Goal: Task Accomplishment & Management: Manage account settings

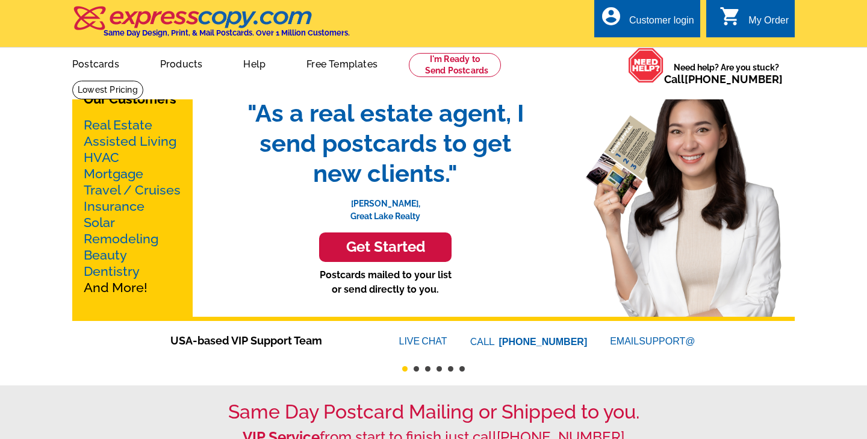
click at [650, 17] on div "Customer login" at bounding box center [661, 23] width 65 height 17
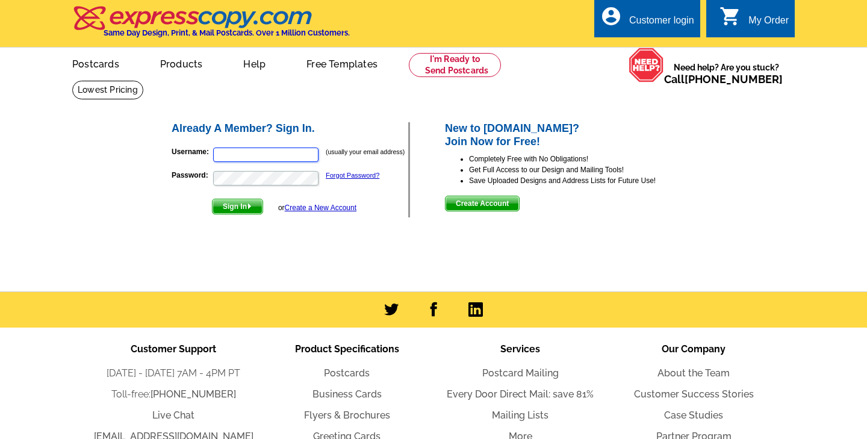
click at [256, 156] on input "Username:" at bounding box center [265, 154] width 105 height 14
type input "[PERSON_NAME][EMAIL_ADDRESS][DOMAIN_NAME]"
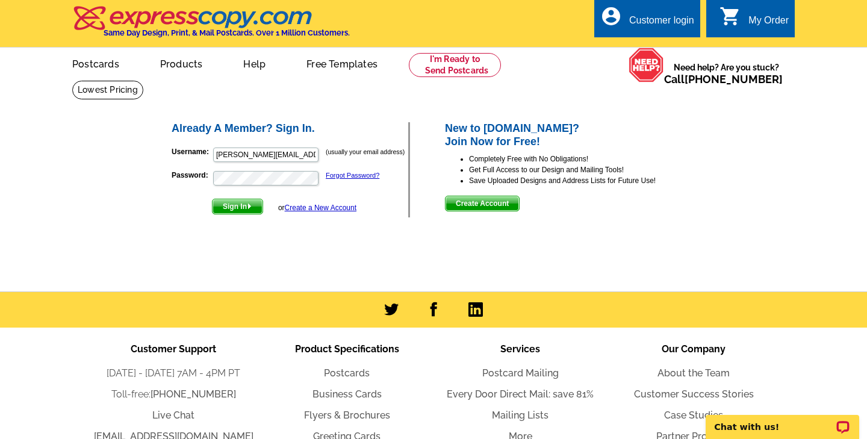
click at [288, 202] on div "or Create a New Account" at bounding box center [317, 207] width 78 height 11
click at [297, 208] on link "Create a New Account" at bounding box center [321, 207] width 72 height 8
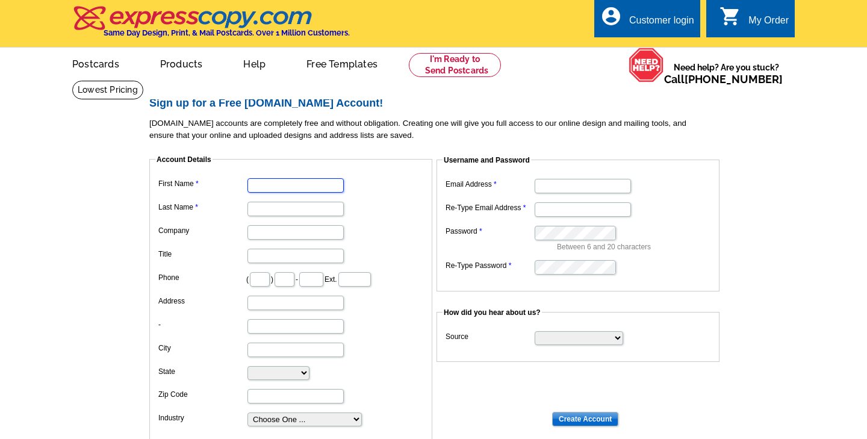
click at [290, 185] on input "First Name" at bounding box center [295, 185] width 96 height 14
type input "[PERSON_NAME]"
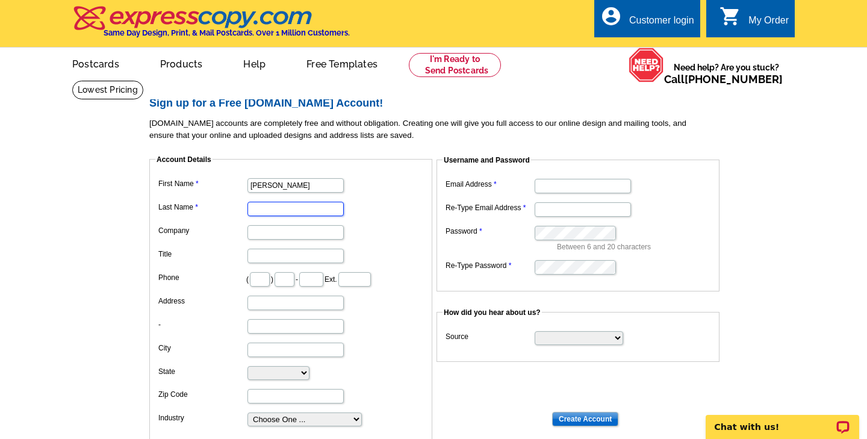
type input "[PERSON_NAME]"
type input "RE/MAX Mid-[US_STATE]"
type input "517"
type input "812"
type input "1905"
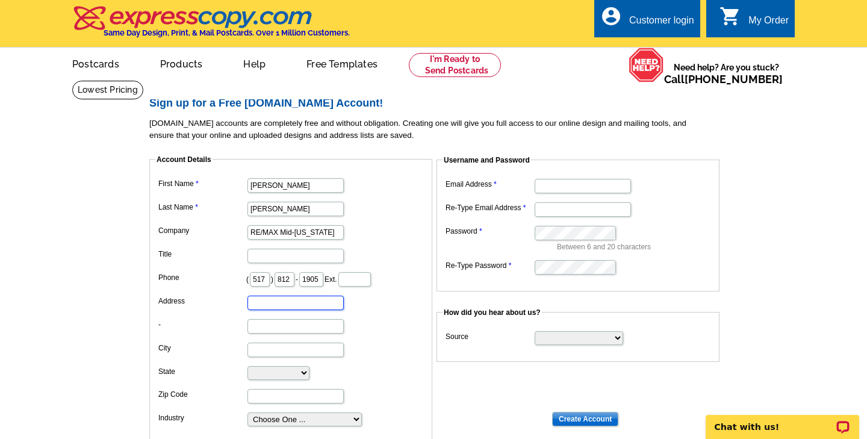
type input "4878 COUNTRY LN"
type input "JACKSON"
select select "MI"
type input "49201"
type input "[PERSON_NAME][EMAIL_ADDRESS][DOMAIN_NAME]"
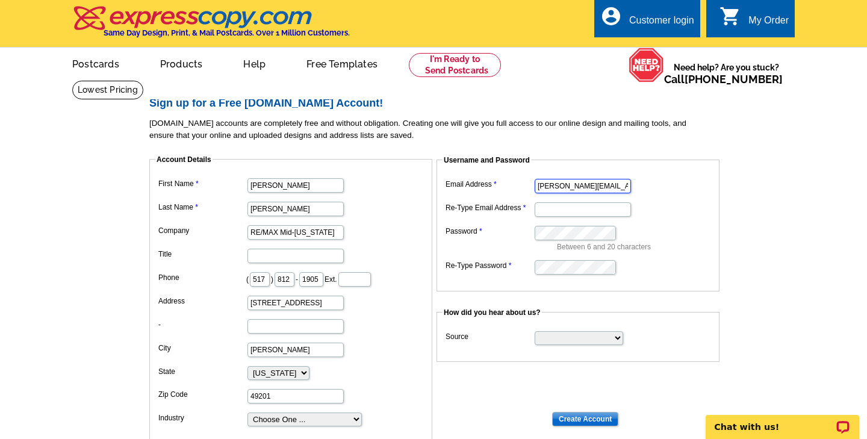
type input "[PERSON_NAME][EMAIL_ADDRESS][DOMAIN_NAME]"
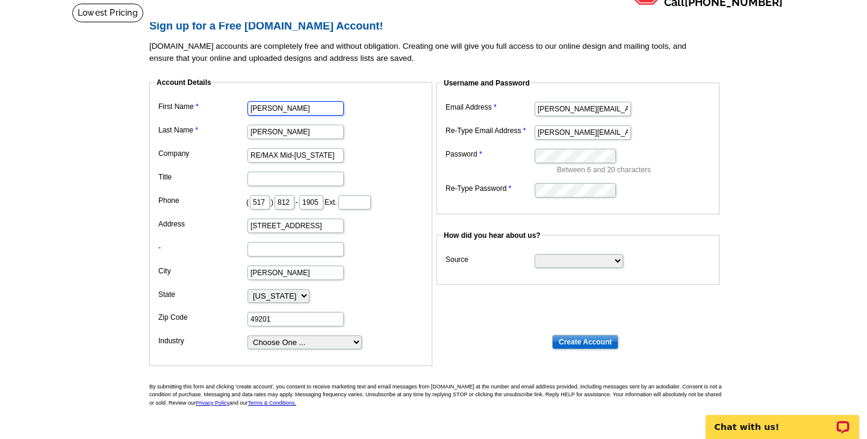
scroll to position [57, 0]
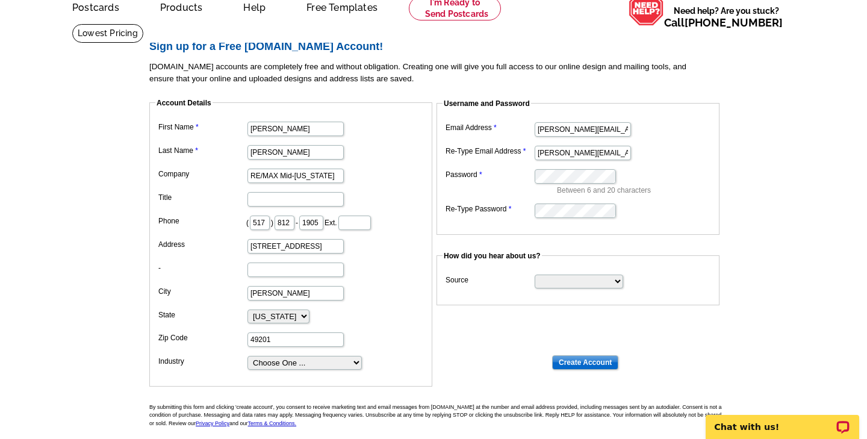
click at [696, 194] on p "Between 6 and 20 characters" at bounding box center [635, 190] width 156 height 11
click at [332, 363] on select "Choose One ... Residential Real Estate Accounting Agriculture Architecture Arts…" at bounding box center [304, 363] width 114 height 14
select select "3"
click at [588, 285] on select "Search Engine Television Ad Direct Mail Postcard Email Referred by a friend Oth…" at bounding box center [579, 281] width 88 height 14
select select "other"
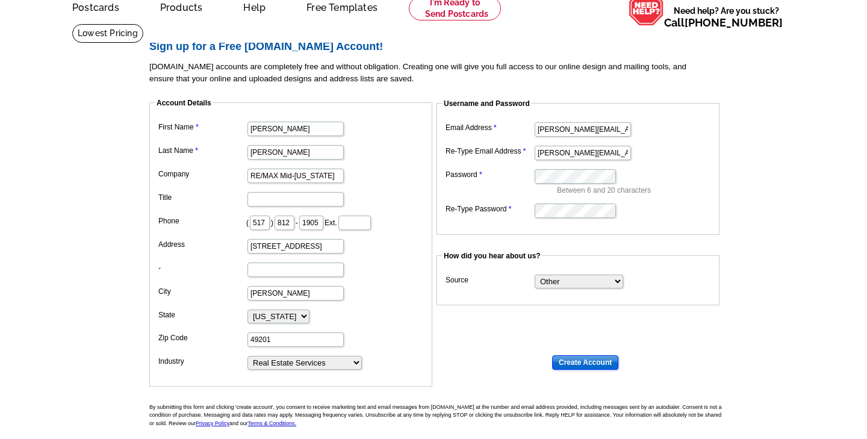
click at [582, 361] on input "Create Account" at bounding box center [585, 362] width 66 height 14
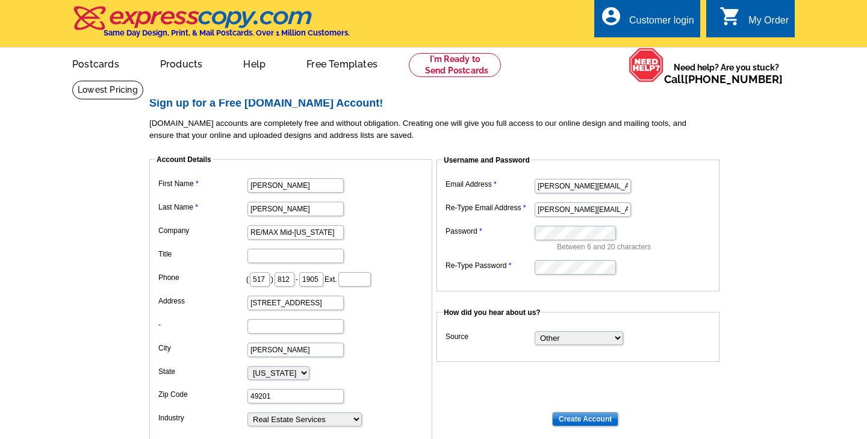
click at [781, 128] on main "Sign up for a Free [DOMAIN_NAME] Account! [DOMAIN_NAME] accounts are completely…" at bounding box center [433, 322] width 867 height 485
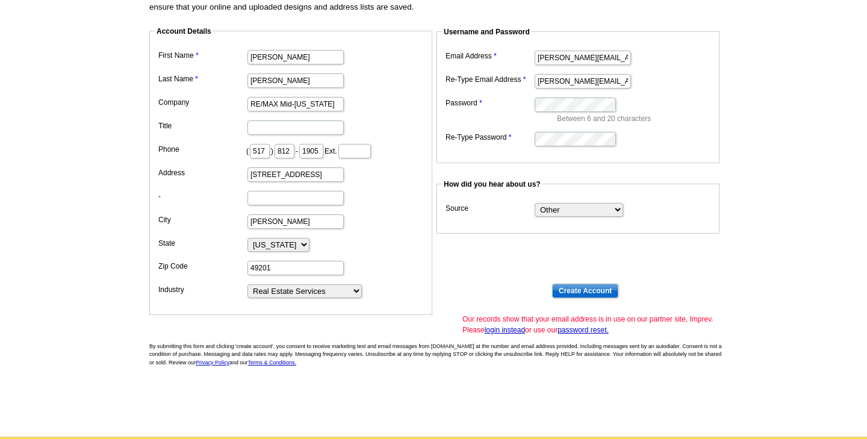
scroll to position [131, 0]
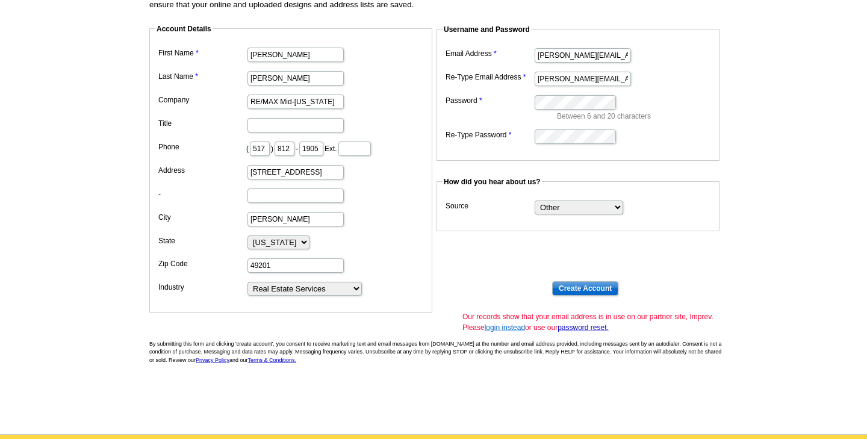
click at [506, 326] on link "login instead" at bounding box center [505, 327] width 40 height 8
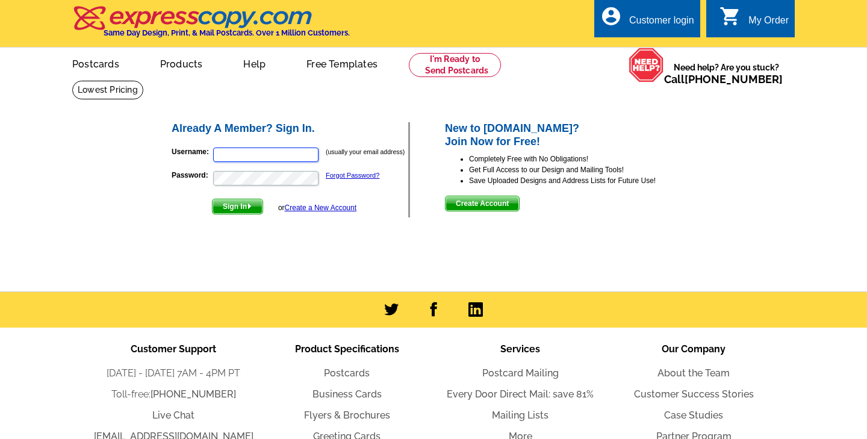
click at [277, 150] on input "Username:" at bounding box center [265, 154] width 105 height 14
type input "kirstenk@remax.net"
click at [339, 178] on link "Forgot Password?" at bounding box center [353, 175] width 54 height 7
click at [244, 204] on span "Sign In" at bounding box center [237, 206] width 50 height 14
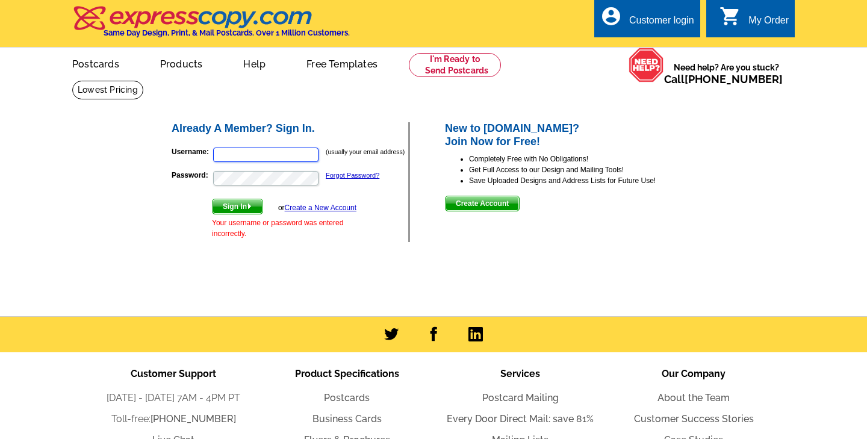
click at [232, 150] on input "Username:" at bounding box center [265, 154] width 105 height 14
type input "[PERSON_NAME][EMAIL_ADDRESS][DOMAIN_NAME]"
click at [243, 202] on span "Sign In" at bounding box center [237, 206] width 50 height 14
click at [273, 152] on input "Username:" at bounding box center [265, 154] width 105 height 14
type input "kirstenk@remax.net"
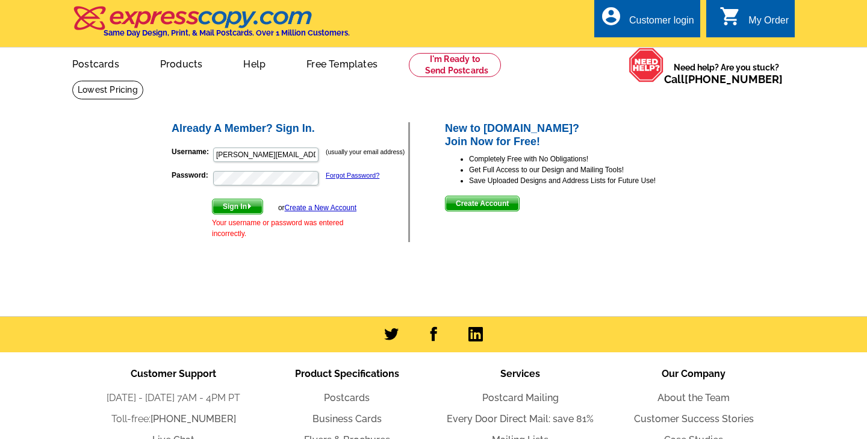
click at [336, 180] on p "Password: Forgot Password?" at bounding box center [290, 178] width 237 height 17
click at [338, 176] on link "Forgot Password?" at bounding box center [353, 175] width 54 height 7
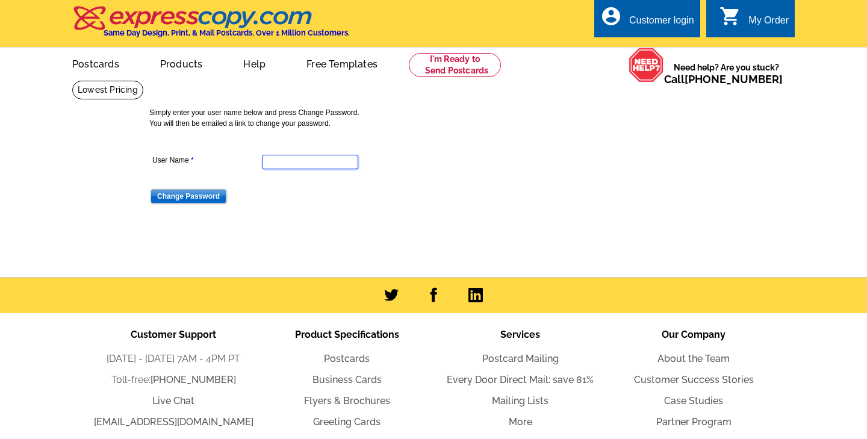
click at [305, 163] on input "User Name" at bounding box center [310, 162] width 96 height 14
type input "[PERSON_NAME][EMAIL_ADDRESS][DOMAIN_NAME]"
click at [197, 195] on input "Change Password" at bounding box center [188, 196] width 76 height 14
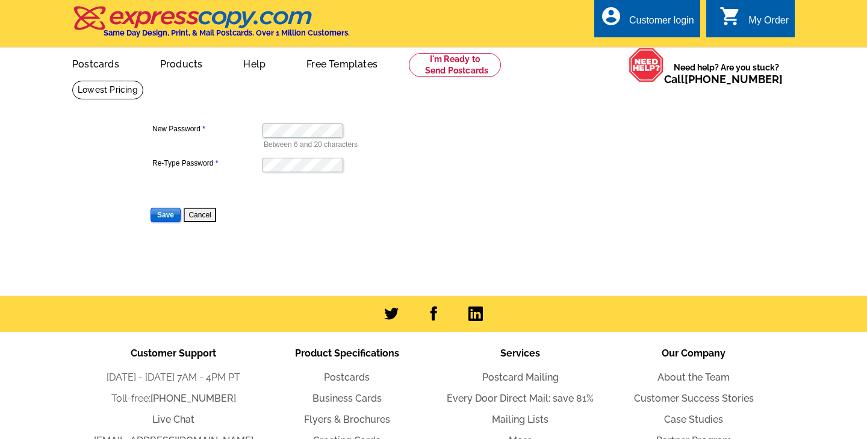
click at [164, 217] on input "Save" at bounding box center [165, 215] width 30 height 14
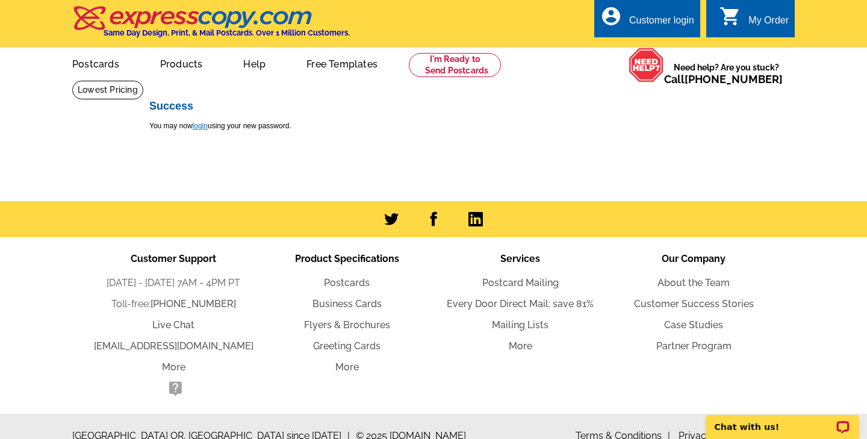
click at [201, 128] on link "login" at bounding box center [200, 126] width 15 height 8
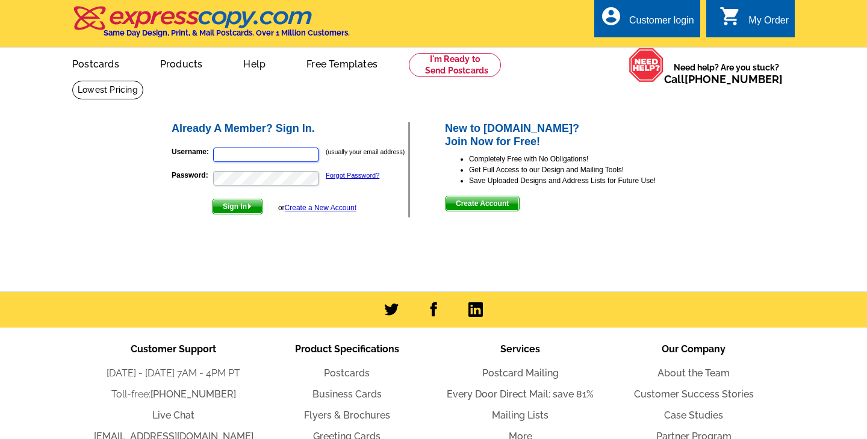
click at [280, 154] on input "Username:" at bounding box center [265, 154] width 105 height 14
type input "[PERSON_NAME][EMAIL_ADDRESS][DOMAIN_NAME]"
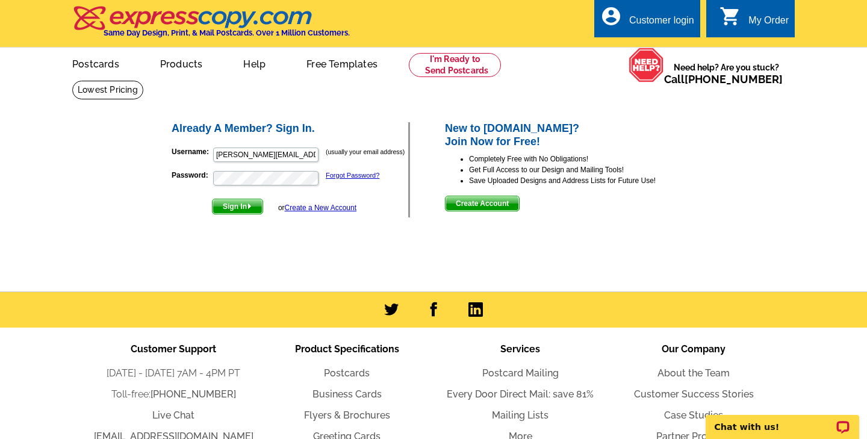
click at [241, 203] on span "Sign In" at bounding box center [237, 206] width 50 height 14
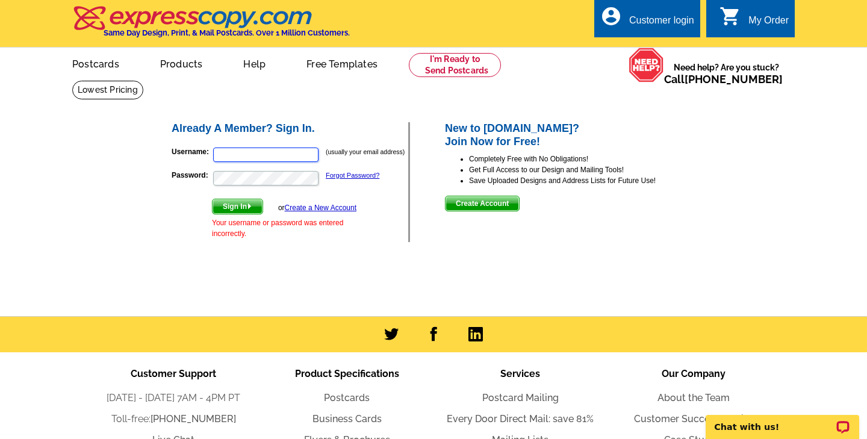
click at [238, 160] on input "Username:" at bounding box center [265, 154] width 105 height 14
type input "[PERSON_NAME][EMAIL_ADDRESS][DOMAIN_NAME]"
click at [239, 203] on span "Sign In" at bounding box center [237, 206] width 50 height 14
